Goal: Transaction & Acquisition: Purchase product/service

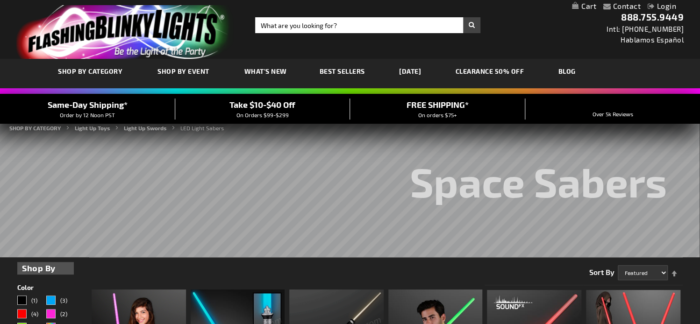
click at [415, 68] on link "[DATE]" at bounding box center [410, 71] width 36 height 31
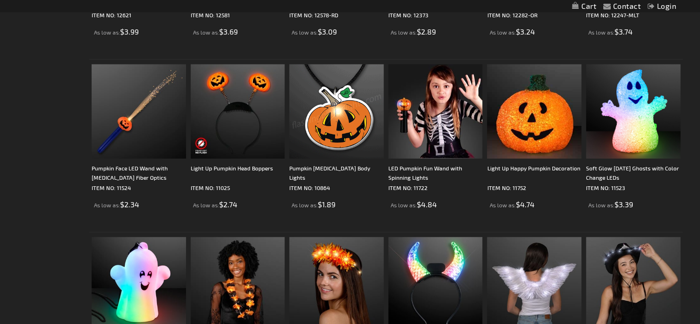
scroll to position [1246, 0]
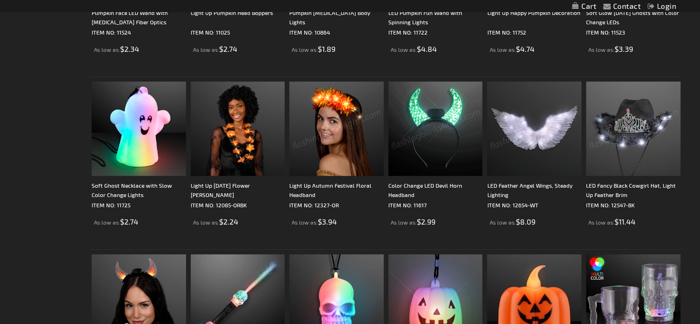
click at [634, 123] on img at bounding box center [633, 129] width 94 height 94
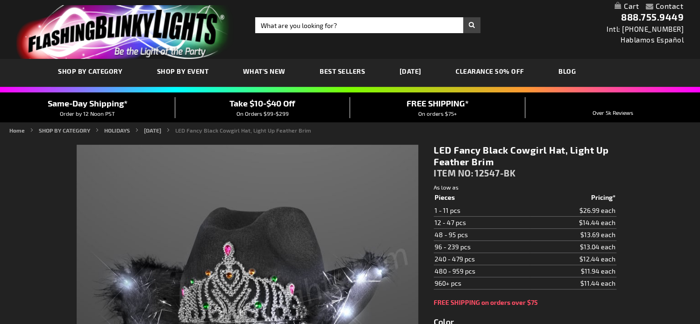
type input "5631"
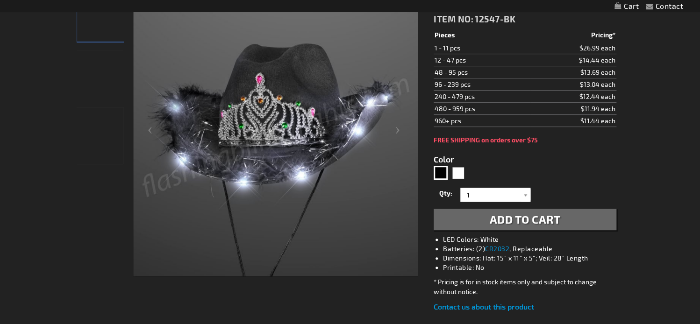
scroll to position [157, 0]
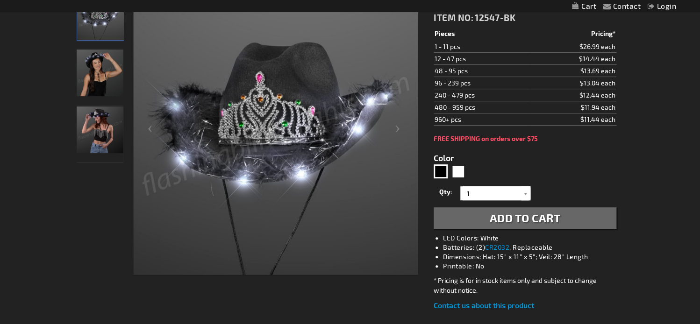
click at [99, 76] on img "LED Fancy Black Cowgirl Hat, Light Up Feather Brim" at bounding box center [100, 73] width 47 height 47
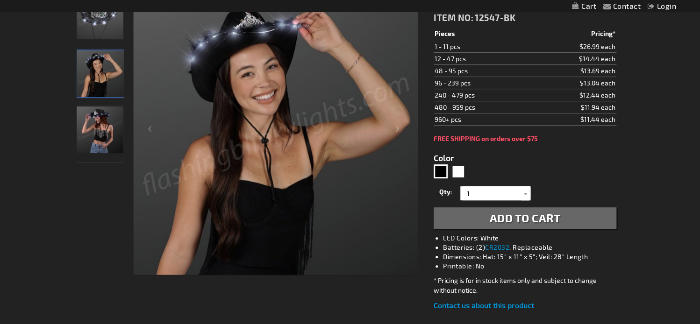
click at [103, 132] on img "LED Fancy Black Cowgirl Hat, Light Up Feather Brim" at bounding box center [100, 130] width 47 height 47
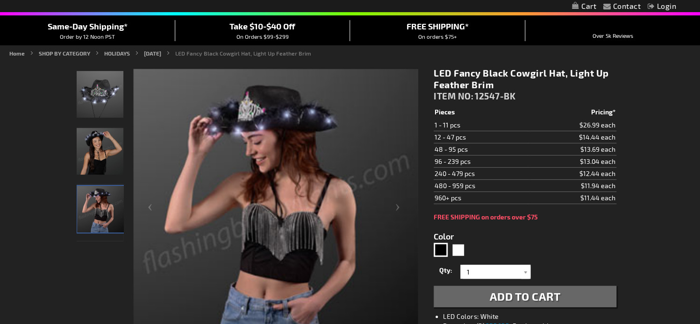
scroll to position [0, 0]
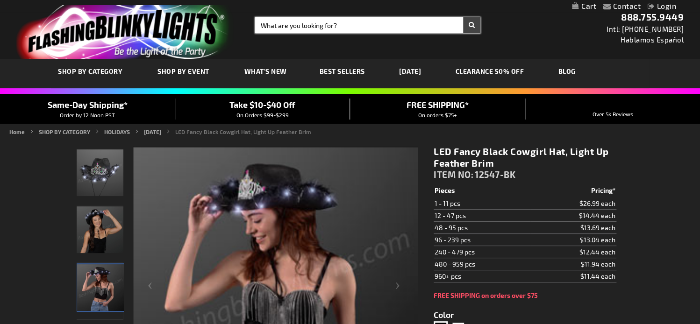
click at [325, 27] on input "Search" at bounding box center [367, 25] width 225 height 16
type input "12547-bk"
click at [463, 17] on button "Search" at bounding box center [471, 25] width 17 height 16
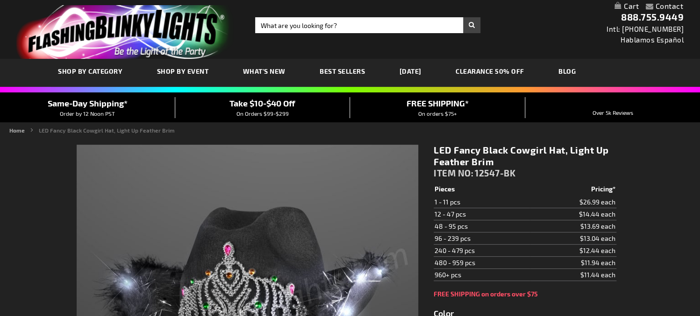
type input "5631"
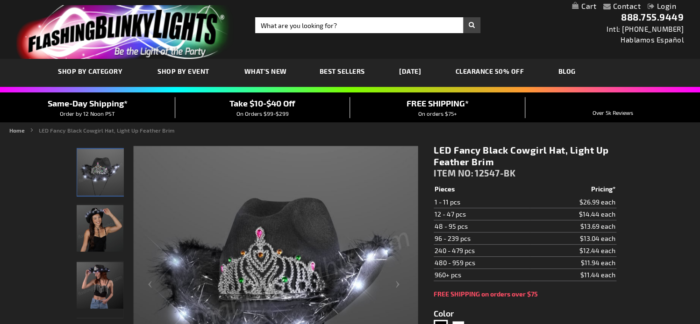
click at [271, 71] on span "What's New" at bounding box center [265, 71] width 43 height 8
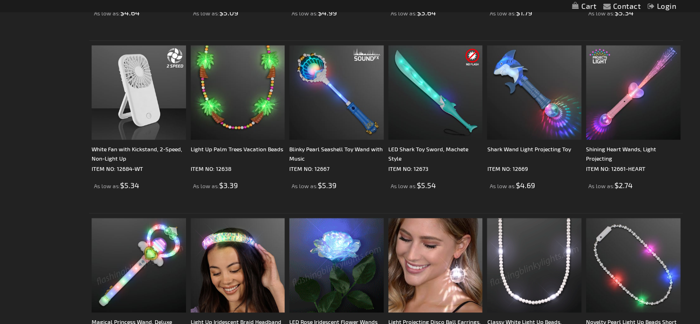
scroll to position [217, 0]
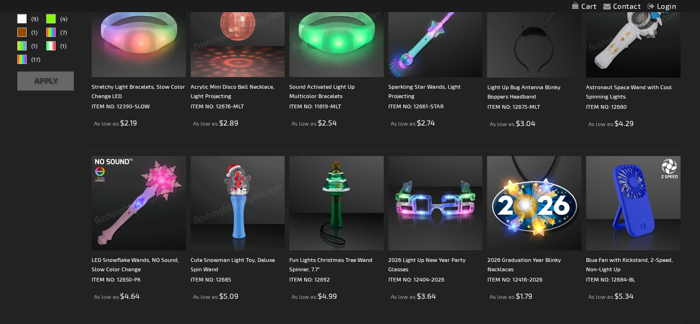
click at [177, 201] on img at bounding box center [139, 203] width 94 height 94
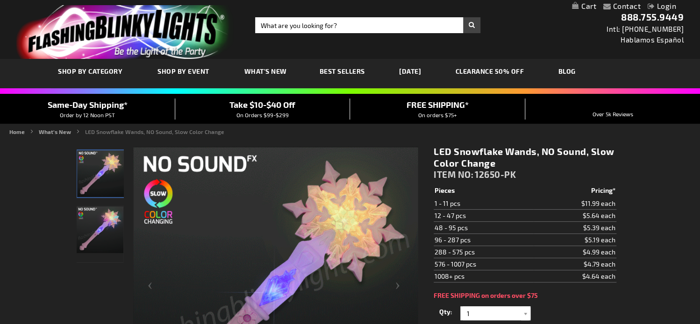
drag, startPoint x: 495, startPoint y: 163, endPoint x: 434, endPoint y: 146, distance: 63.5
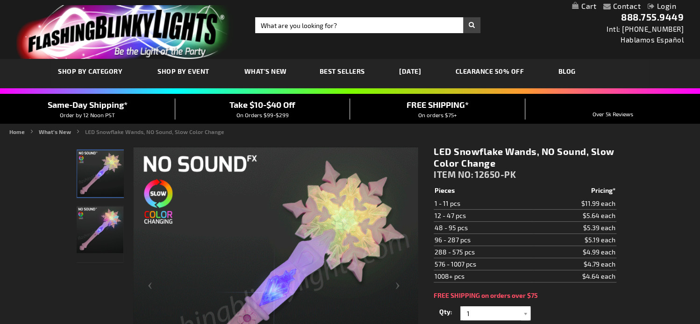
click at [434, 146] on h1 "LED Snowflake Wands, NO Sound, Slow Color Change" at bounding box center [525, 157] width 183 height 23
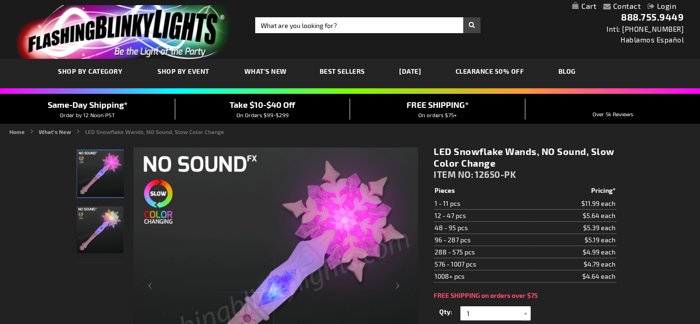
click at [91, 220] on img "LED Snowflake Wands, NO Sound, Slow Color Change" at bounding box center [100, 230] width 47 height 47
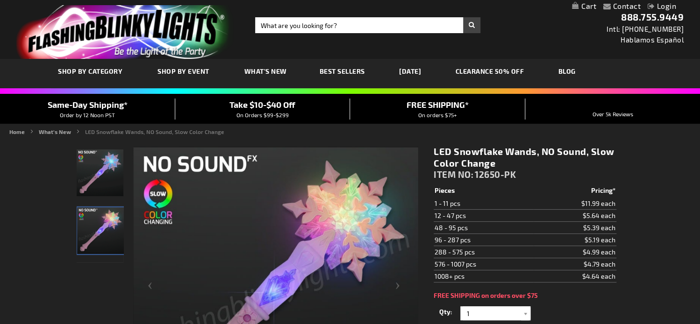
click at [499, 73] on link "CLEARANCE 50% OFF" at bounding box center [490, 71] width 83 height 31
